Goal: Task Accomplishment & Management: Use online tool/utility

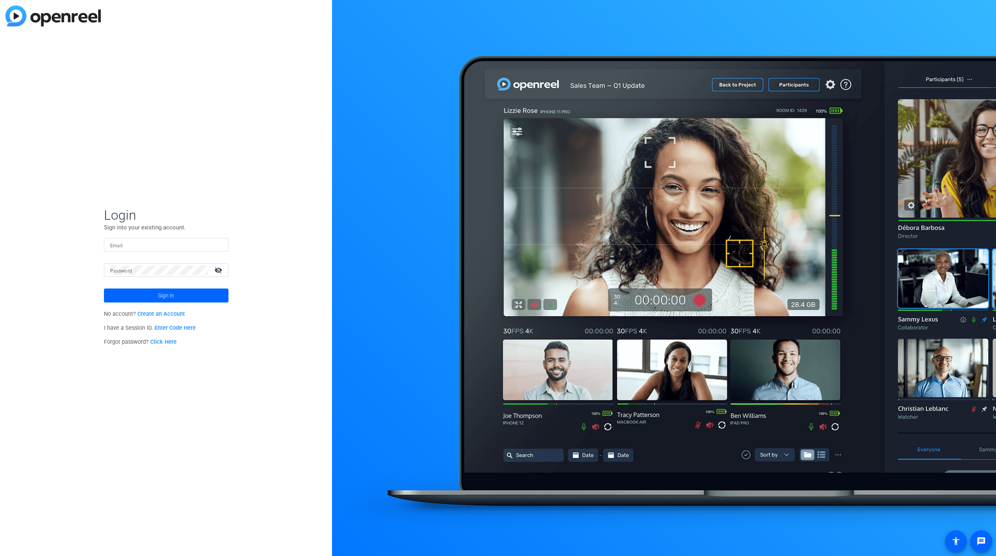
type input "[PERSON_NAME][EMAIL_ADDRESS][PERSON_NAME][DOMAIN_NAME]"
click at [163, 294] on span "Sign in" at bounding box center [166, 295] width 16 height 19
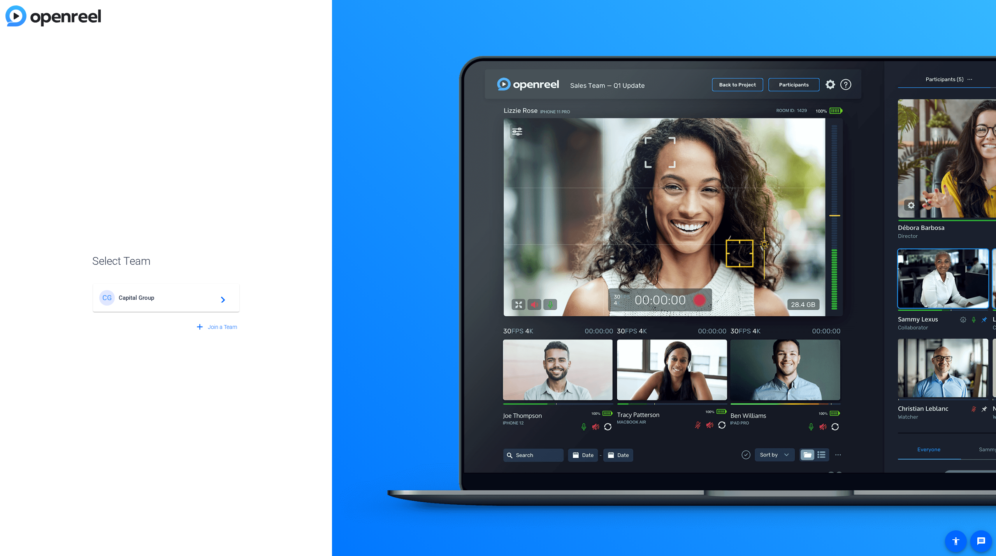
click at [140, 299] on span "Capital Group" at bounding box center [167, 297] width 97 height 7
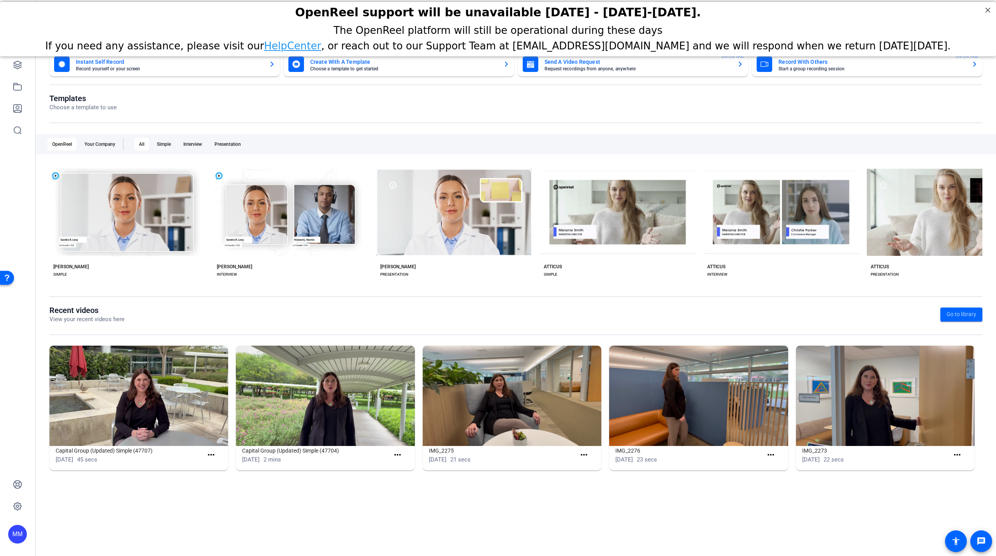
click at [566, 63] on mat-card-title "Send A Video Request" at bounding box center [637, 61] width 187 height 9
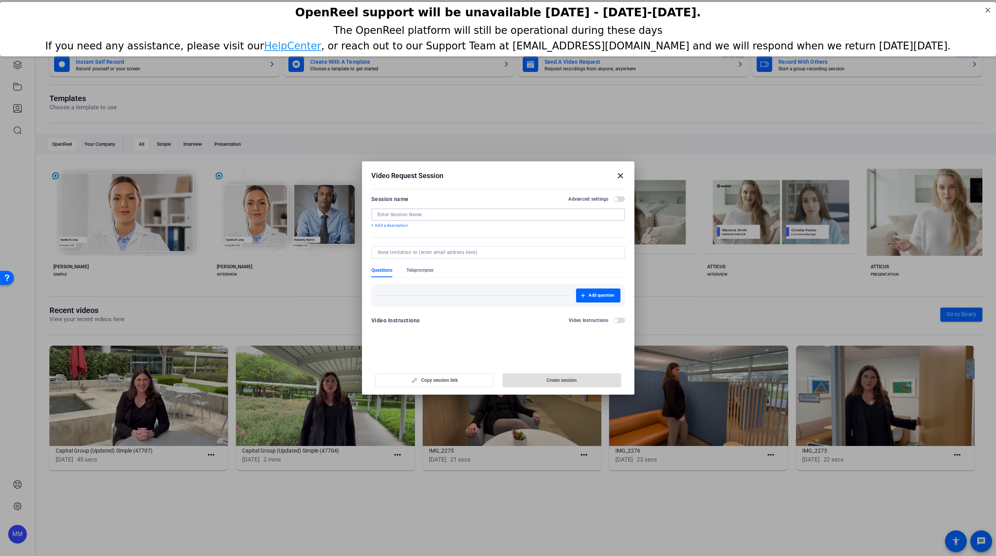
click at [438, 212] on input at bounding box center [497, 215] width 241 height 6
type input "NIND"
click at [565, 379] on span "Create session" at bounding box center [561, 380] width 30 height 6
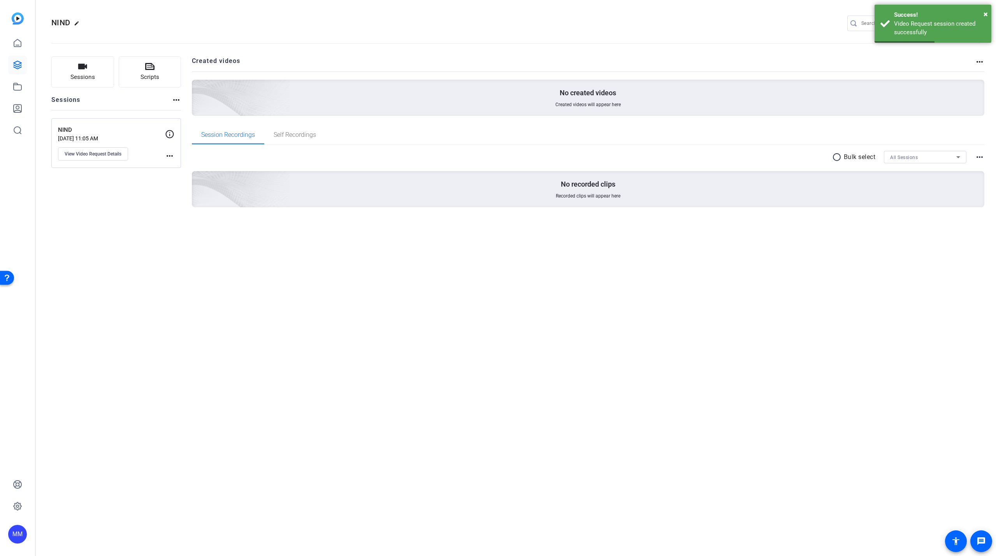
click at [170, 156] on mat-icon "more_horiz" at bounding box center [169, 155] width 9 height 9
click at [148, 150] on div at bounding box center [498, 278] width 996 height 556
click at [114, 156] on span "View Video Request Details" at bounding box center [93, 154] width 57 height 6
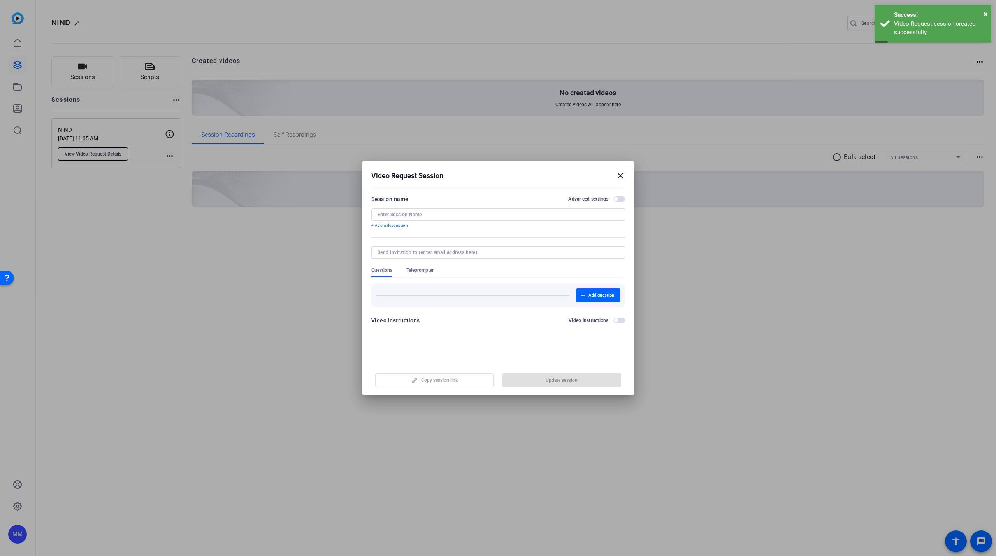
type input "NIND"
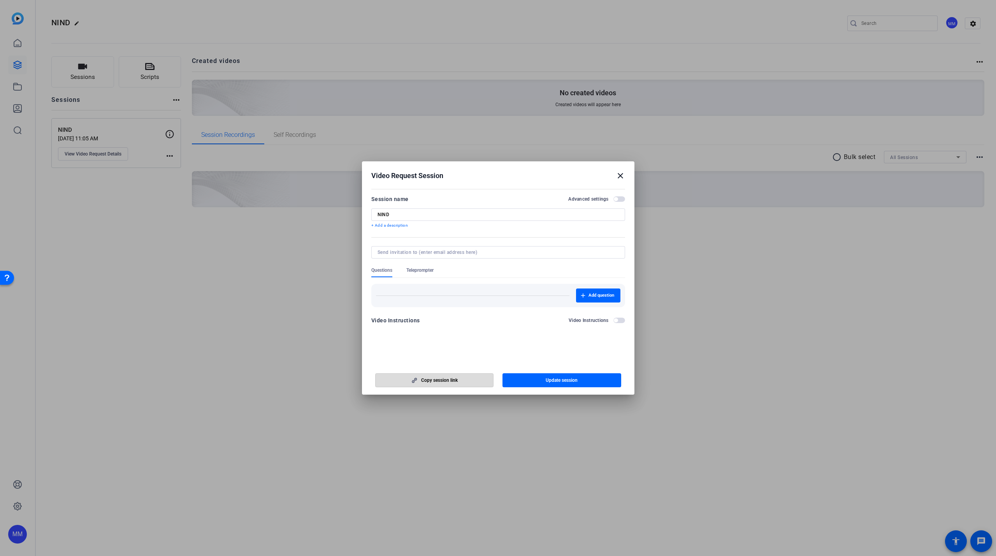
click at [447, 381] on span "Copy session link" at bounding box center [439, 380] width 37 height 6
click at [617, 177] on mat-icon "close" at bounding box center [619, 175] width 9 height 9
